Goal: Information Seeking & Learning: Learn about a topic

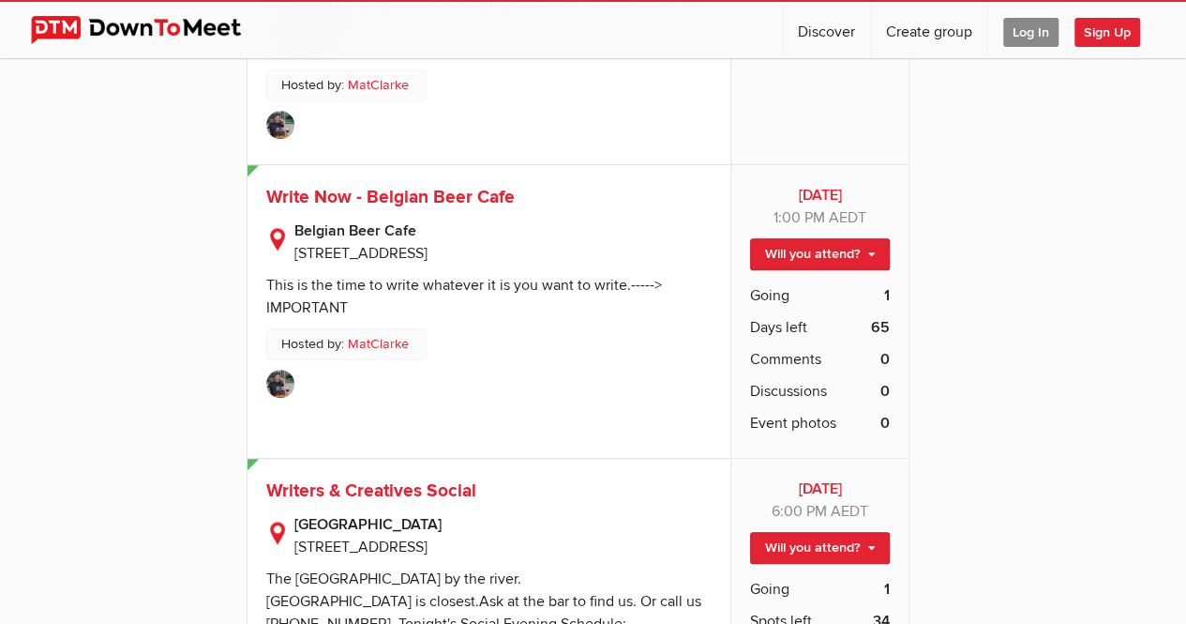
scroll to position [3973, 0]
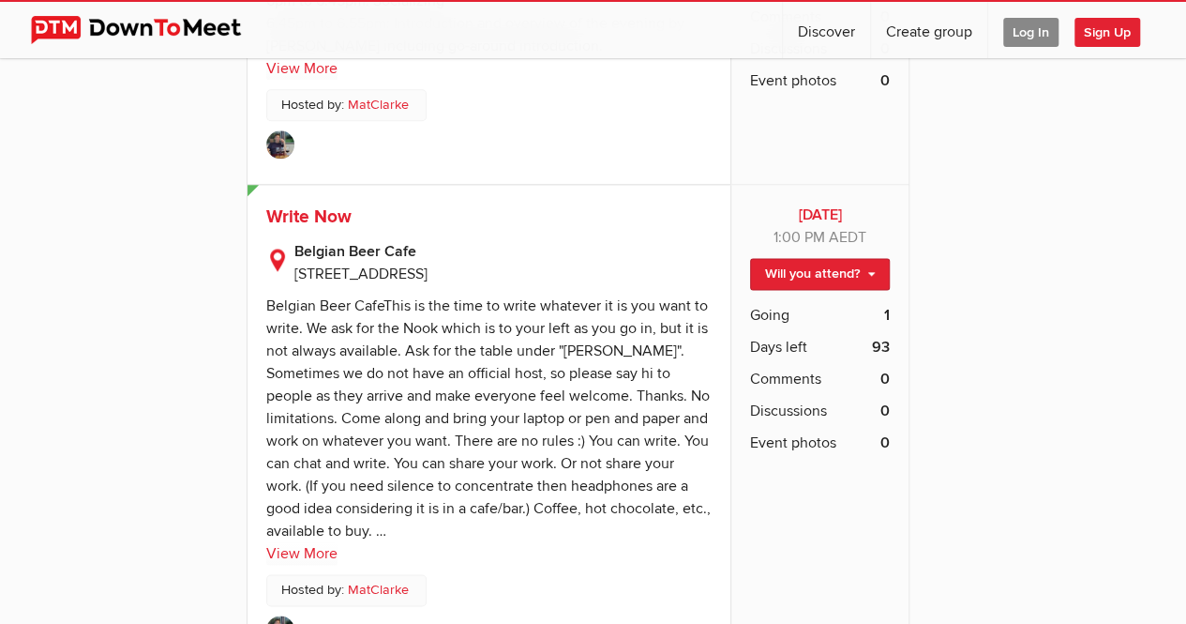
scroll to position [4641, 0]
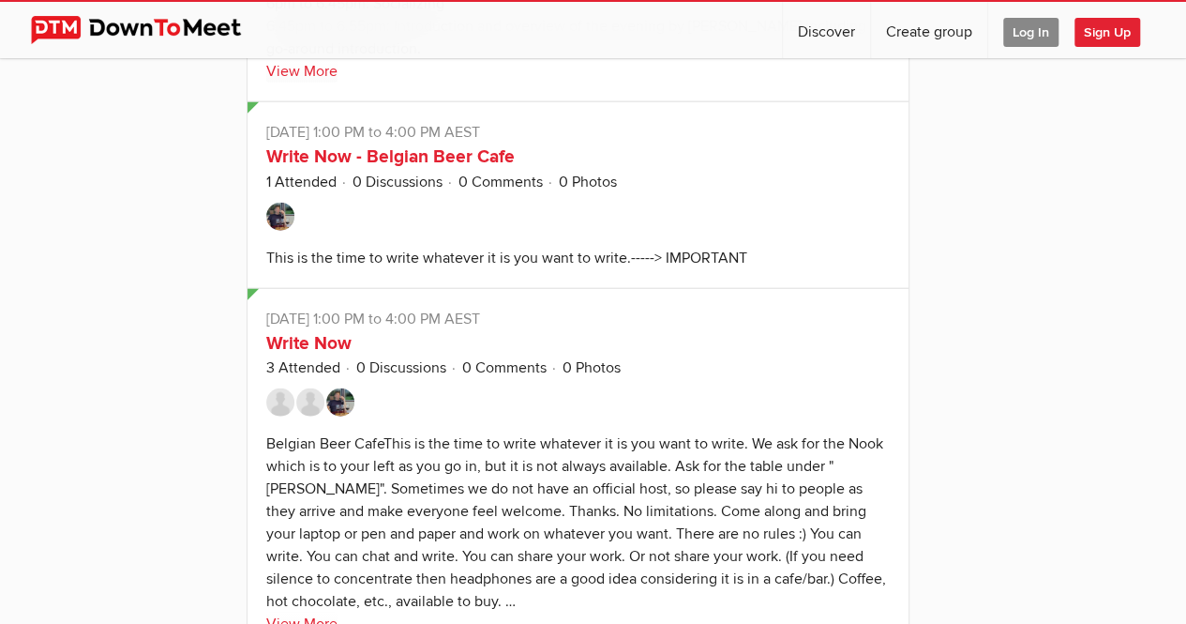
scroll to position [15873, 0]
